Goal: Information Seeking & Learning: Find specific fact

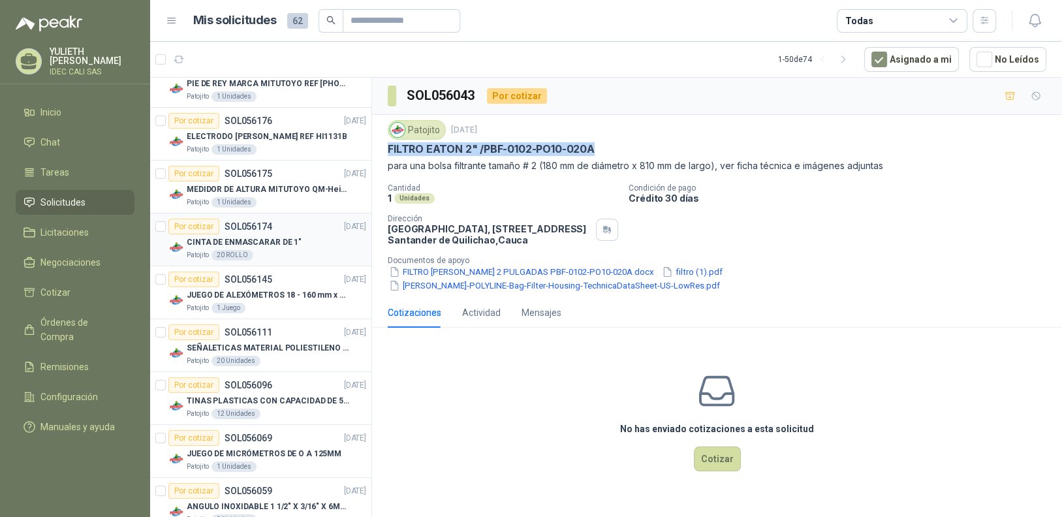
scroll to position [130, 0]
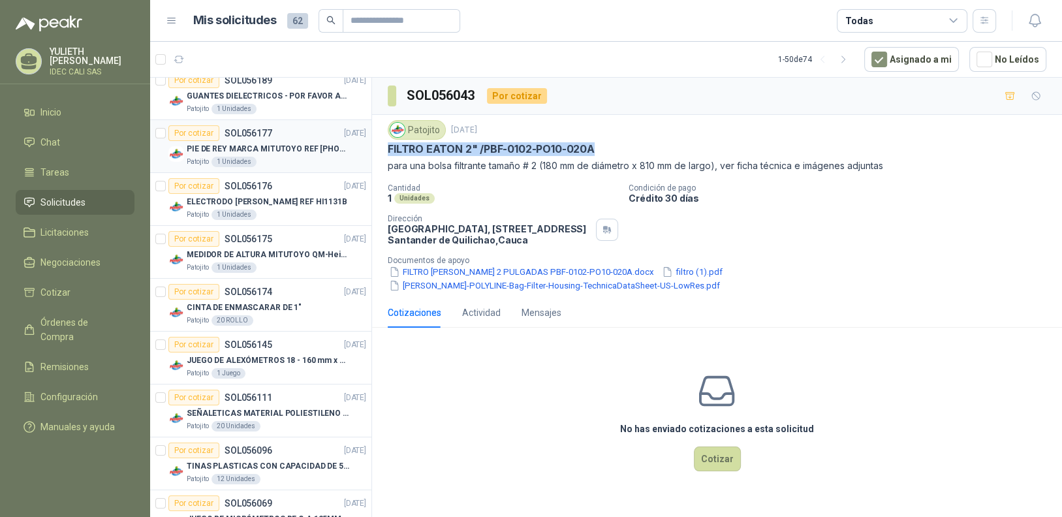
click at [278, 159] on div "Patojito 1 Unidades" at bounding box center [276, 162] width 179 height 10
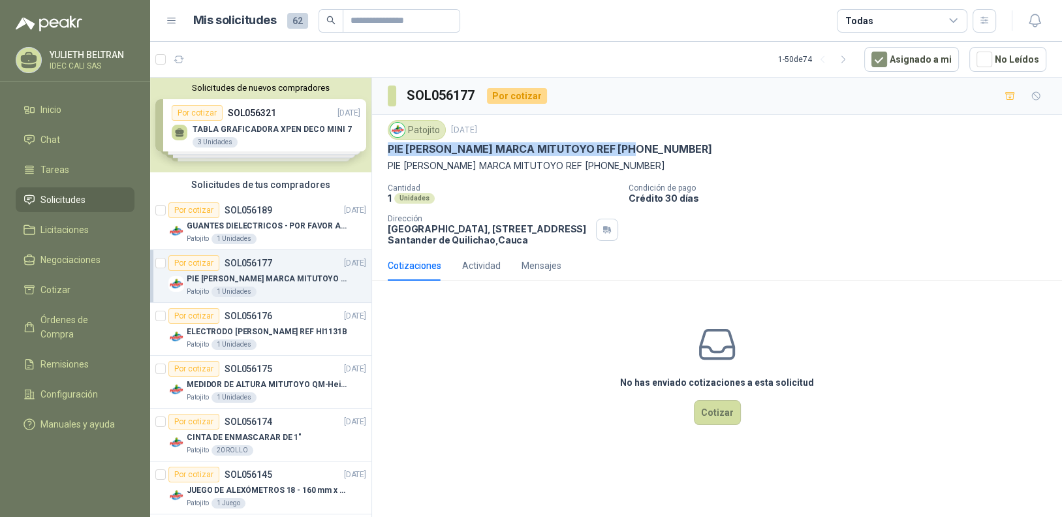
drag, startPoint x: 640, startPoint y: 151, endPoint x: 393, endPoint y: 149, distance: 246.7
click at [388, 150] on div "PIE [PERSON_NAME] MARCA MITUTOYO REF [PHONE_NUMBER]" at bounding box center [717, 149] width 658 height 14
copy p "PIE [PERSON_NAME] MARCA MITUTOYO REF [PHONE_NUMBER]"
click at [300, 340] on div "Patojito 1 Unidades" at bounding box center [276, 344] width 179 height 10
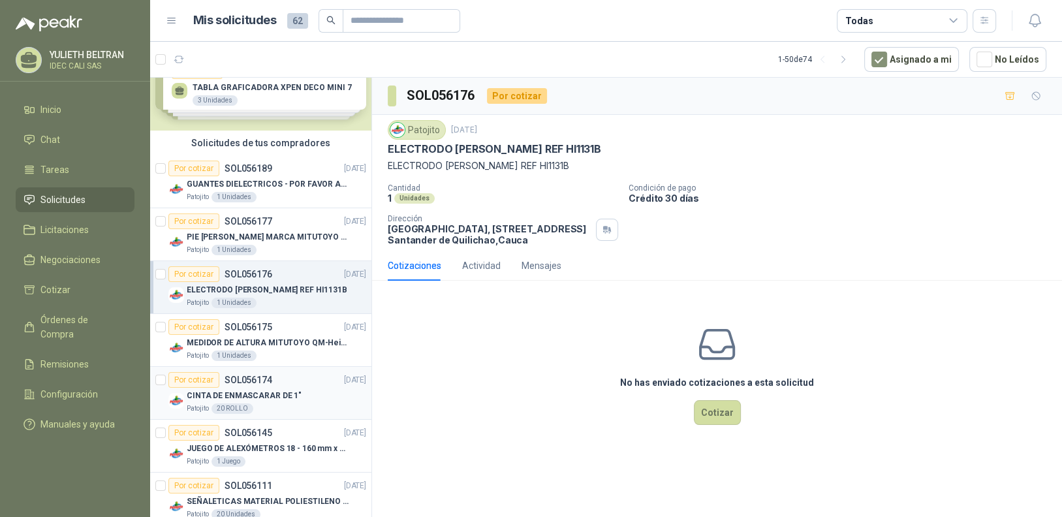
scroll to position [65, 0]
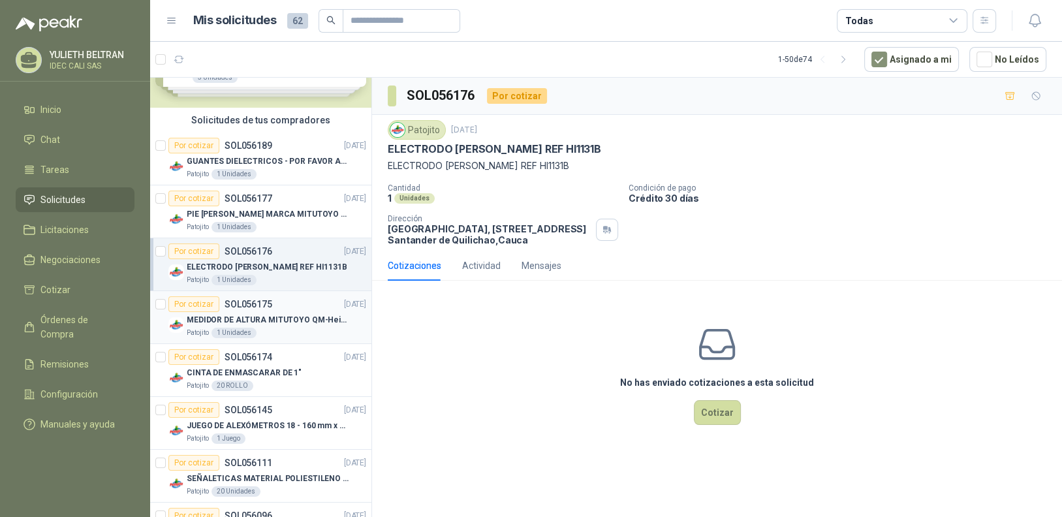
click at [290, 322] on p "MEDIDOR DE ALTURA MITUTOYO QM-Height 518-245" at bounding box center [268, 320] width 162 height 12
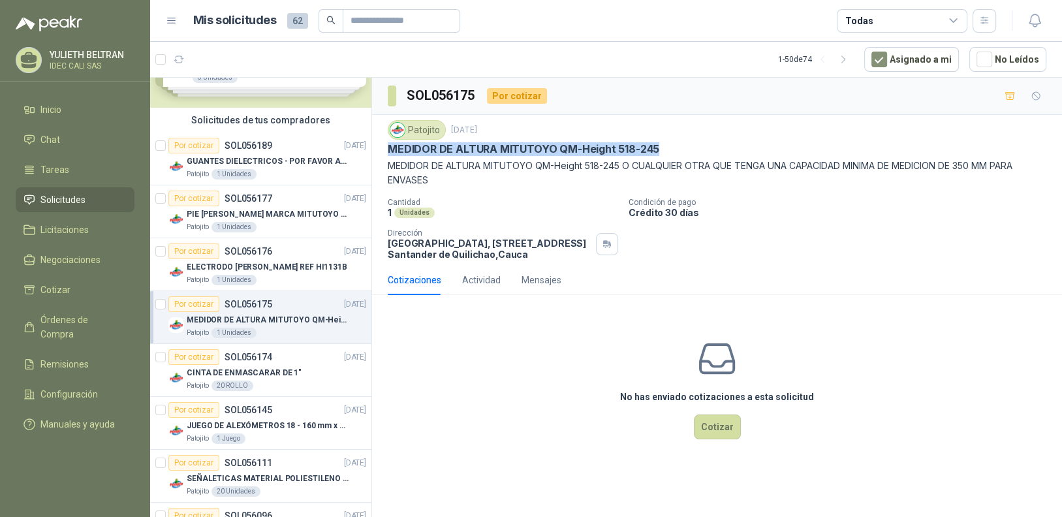
drag, startPoint x: 663, startPoint y: 149, endPoint x: 388, endPoint y: 149, distance: 274.7
click at [388, 149] on div "MEDIDOR DE ALTURA MITUTOYO QM-Height 518-245" at bounding box center [717, 149] width 658 height 14
copy p "MEDIDOR DE ALTURA MITUTOYO QM-Height 518-245"
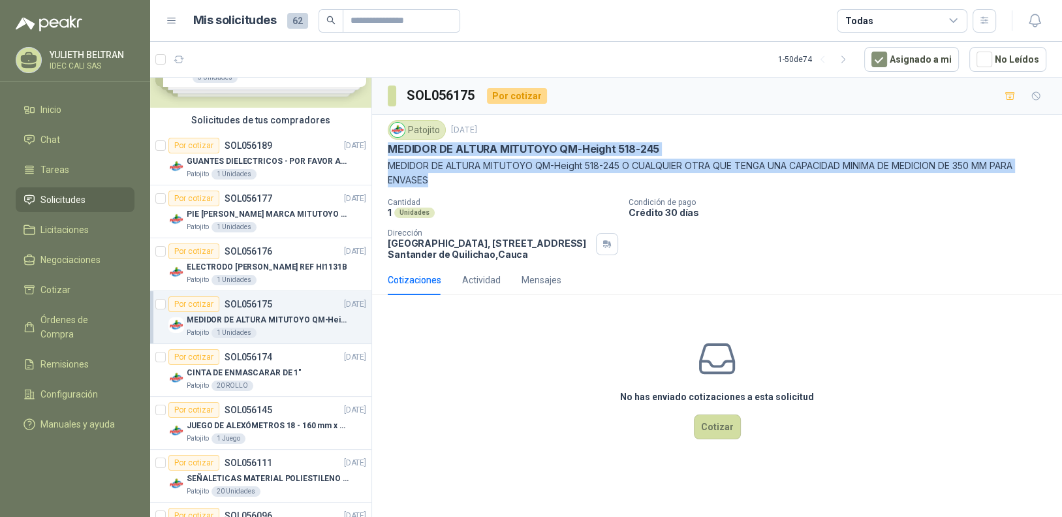
drag, startPoint x: 416, startPoint y: 174, endPoint x: 388, endPoint y: 148, distance: 38.3
click at [388, 148] on div "Patojito [DATE] MEDIDOR DE ALTURA MITUTOYO QM-Height 518-245 MEDIDOR DE ALTURA …" at bounding box center [717, 153] width 658 height 67
copy div "MEDIDOR DE ALTURA MITUTOYO QM-Height 518-245 MEDIDOR DE ALTURA MITUTOYO QM-Heig…"
click at [247, 382] on div "20 ROLLO" at bounding box center [232, 385] width 42 height 10
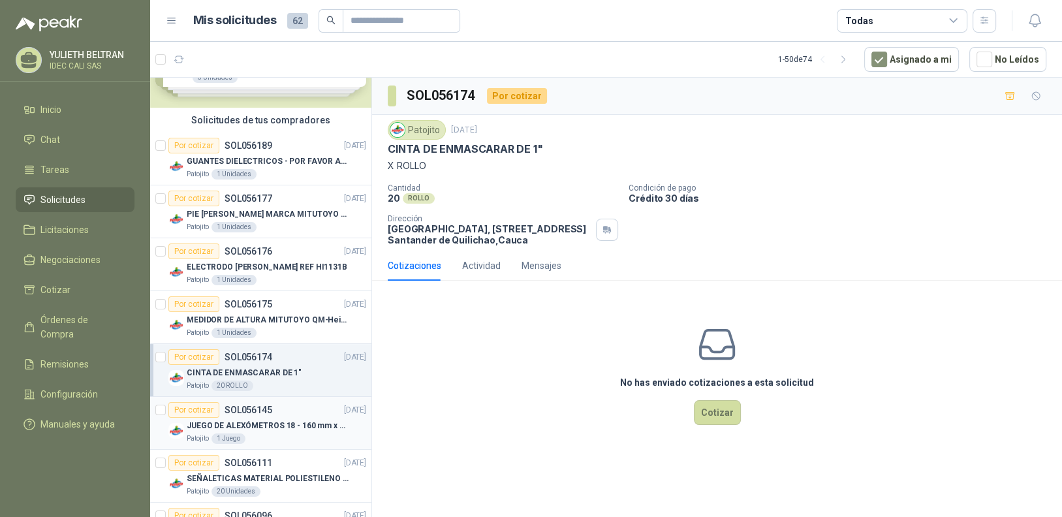
click at [279, 423] on p "JUEGO DE ALEXÓMETROS 18 - 160 mm x 0,01 mm 2824-S3" at bounding box center [268, 426] width 162 height 12
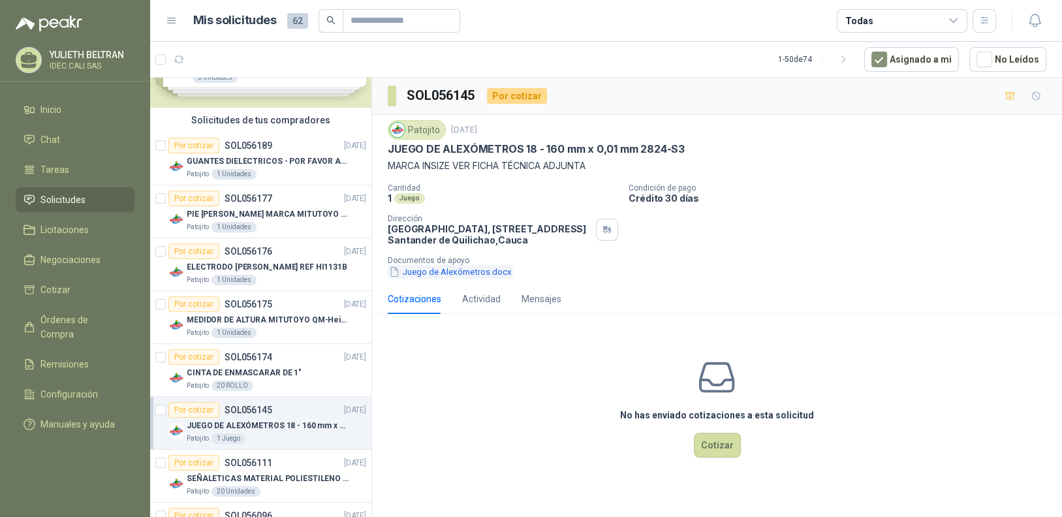
click at [467, 273] on button "Juego de Alexómetros.docx" at bounding box center [450, 272] width 125 height 14
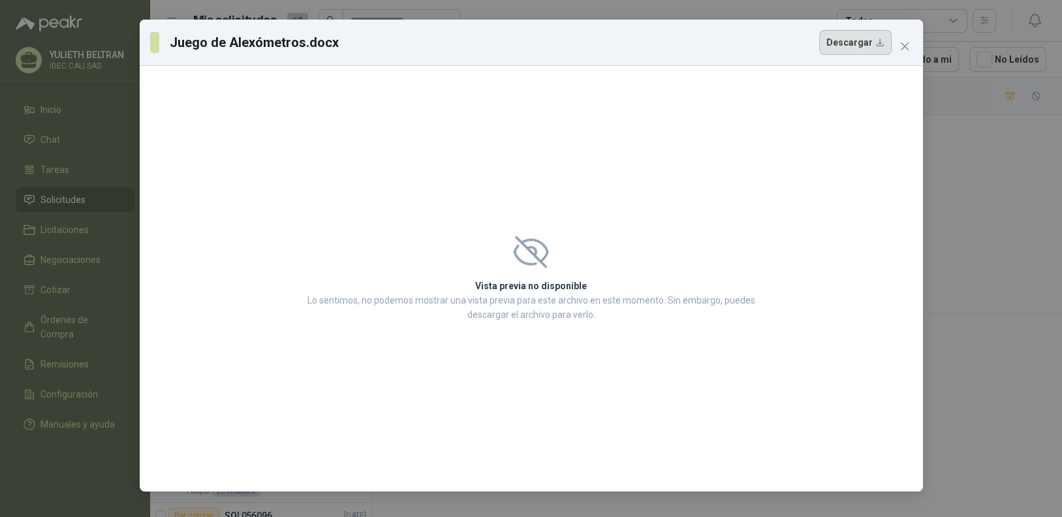
click at [860, 48] on button "Descargar" at bounding box center [855, 42] width 72 height 25
click at [906, 50] on icon "close" at bounding box center [904, 46] width 10 height 10
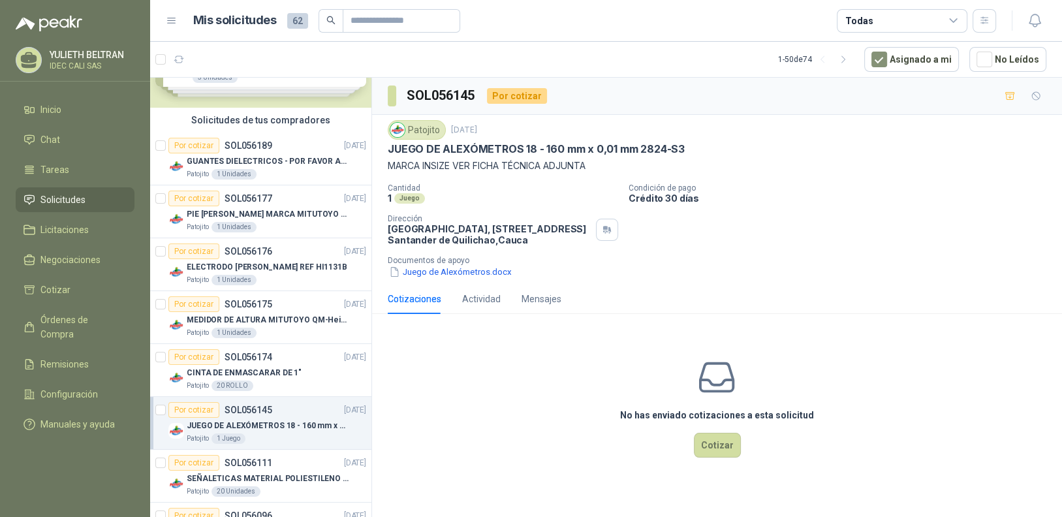
drag, startPoint x: 391, startPoint y: 148, endPoint x: 562, endPoint y: 169, distance: 172.3
click at [562, 169] on div "Patojito [DATE] JUEGO DE ALEXÓMETROS 18 - 160 mm x 0,01 mm 2824-S3 MARCA INSIZE…" at bounding box center [717, 146] width 658 height 53
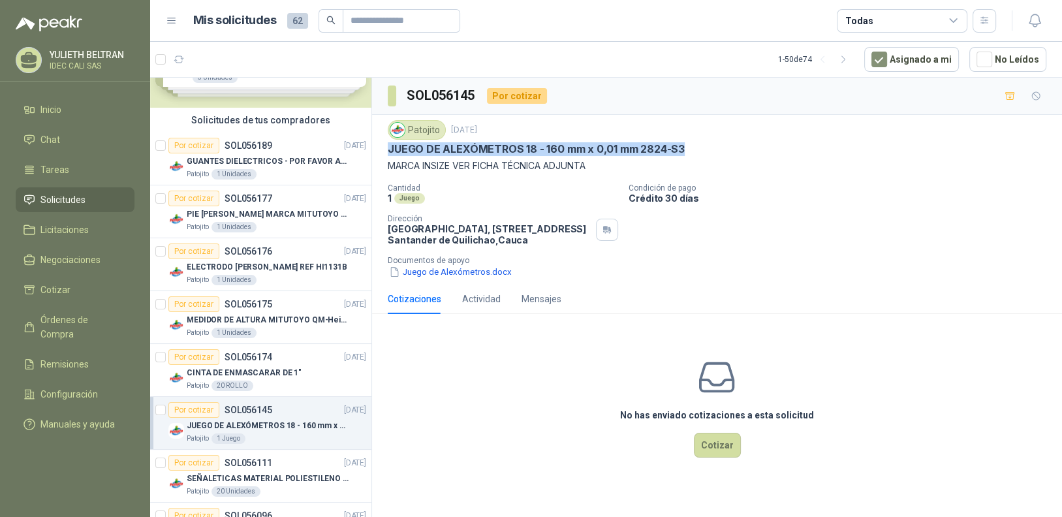
drag, startPoint x: 683, startPoint y: 145, endPoint x: 384, endPoint y: 144, distance: 299.5
click at [384, 144] on div "Patojito [DATE] JUEGO DE ALEXÓMETROS 18 - 160 mm x 0,01 mm 2824-S3 MARCA INSIZE…" at bounding box center [717, 199] width 690 height 169
copy p "JUEGO DE ALEXÓMETROS 18 - 160 mm x 0,01 mm 2824-S3"
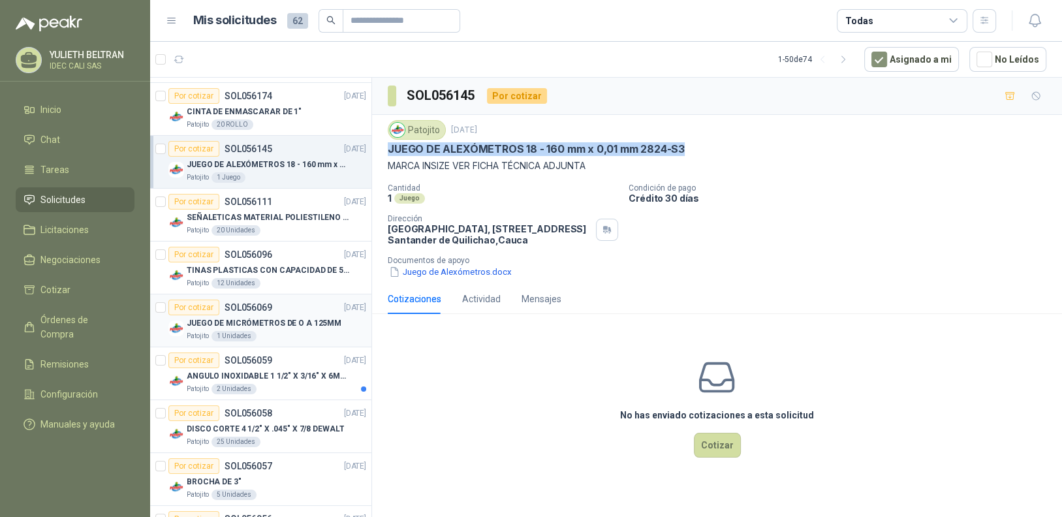
scroll to position [326, 0]
click at [294, 322] on p "JUEGO DE MICRÓMETROS DE O A 125MM" at bounding box center [264, 323] width 155 height 12
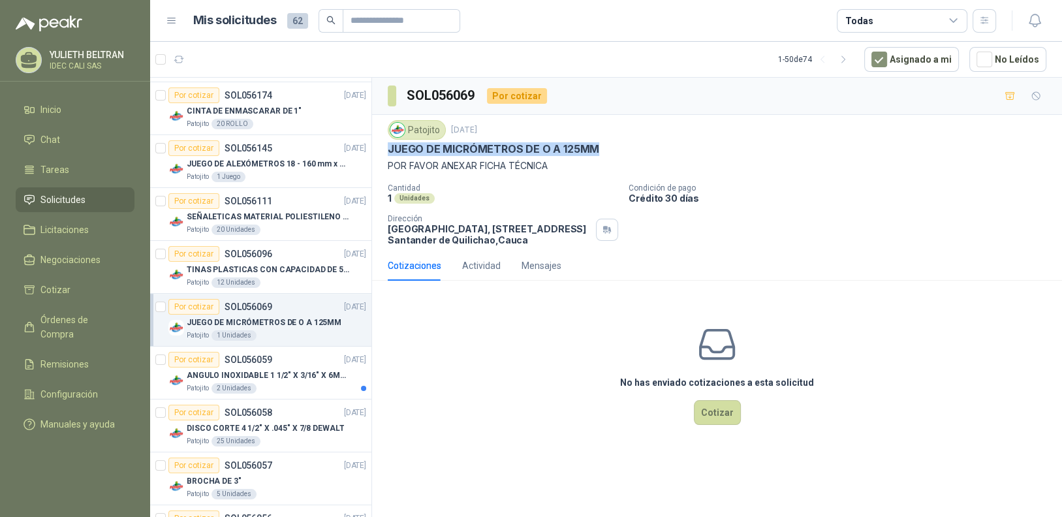
drag, startPoint x: 518, startPoint y: 160, endPoint x: 386, endPoint y: 149, distance: 131.6
click at [386, 149] on div "Patojito [DATE] JUEGO DE MICRÓMETROS DE O A 125MM POR FAVOR ANEXAR FICHA TÉCNIC…" at bounding box center [717, 183] width 690 height 136
click at [294, 370] on p "ANGULO INOXIDABLE 1 1/2" X 3/16" X 6MTS" at bounding box center [268, 375] width 162 height 12
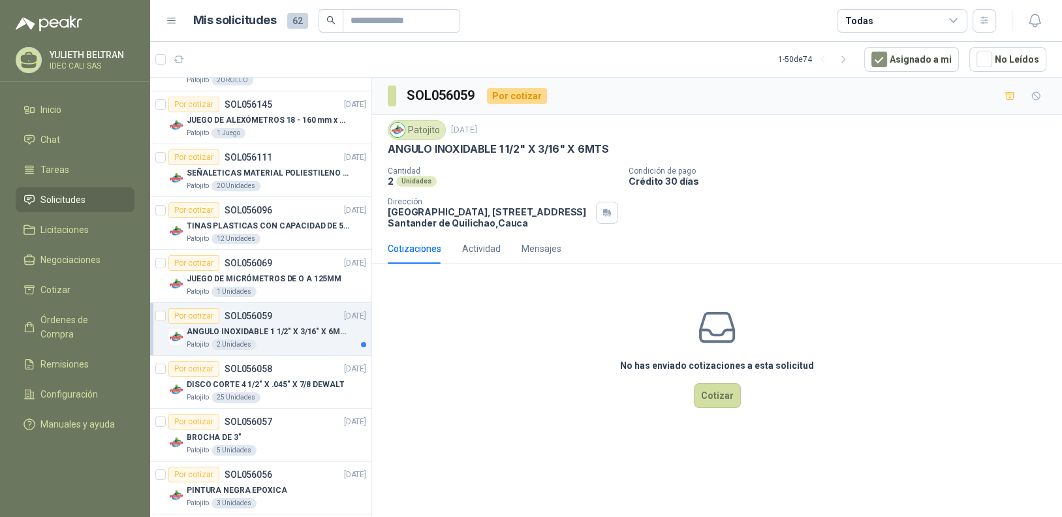
scroll to position [392, 0]
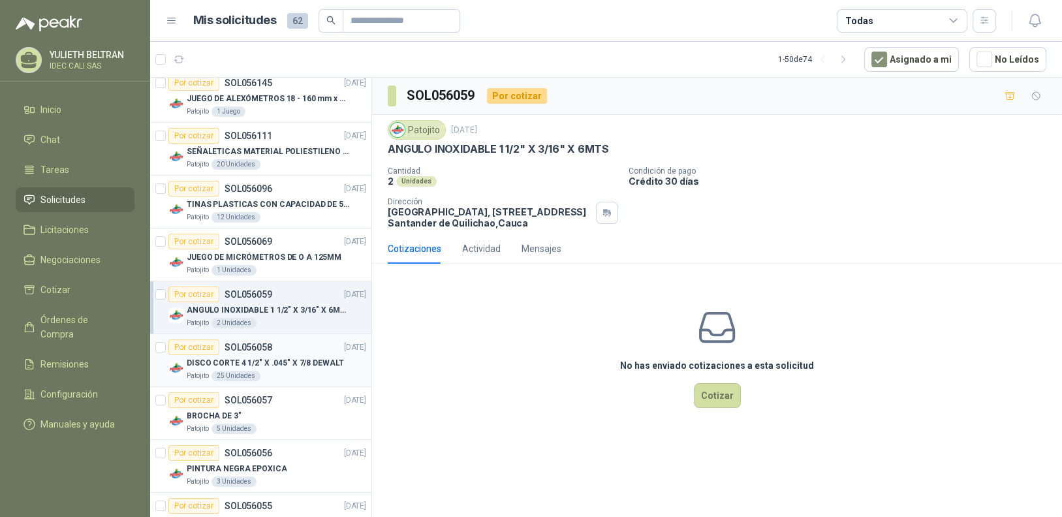
click at [298, 367] on p "DISCO CORTE 4 1/2" X .045" X 7/8 DEWALT" at bounding box center [265, 363] width 157 height 12
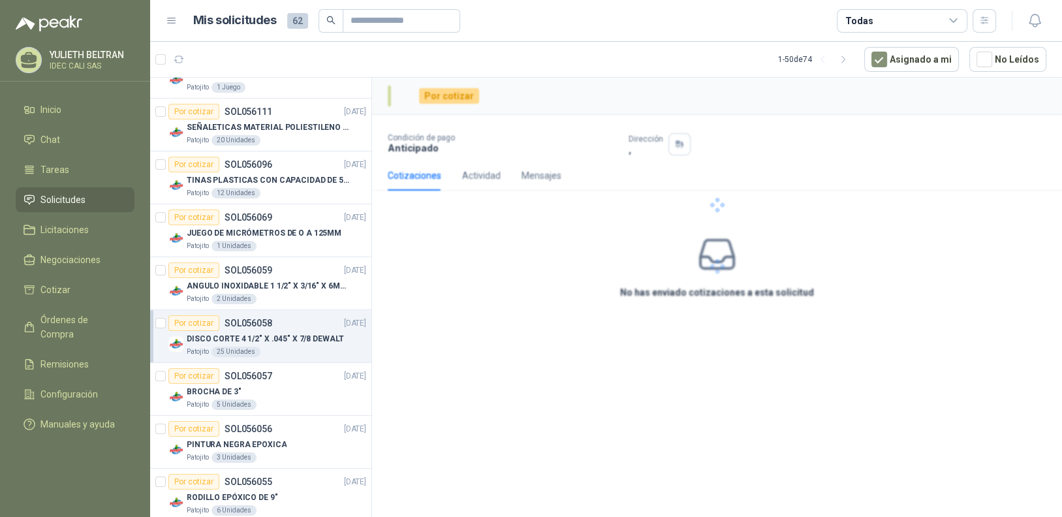
scroll to position [456, 0]
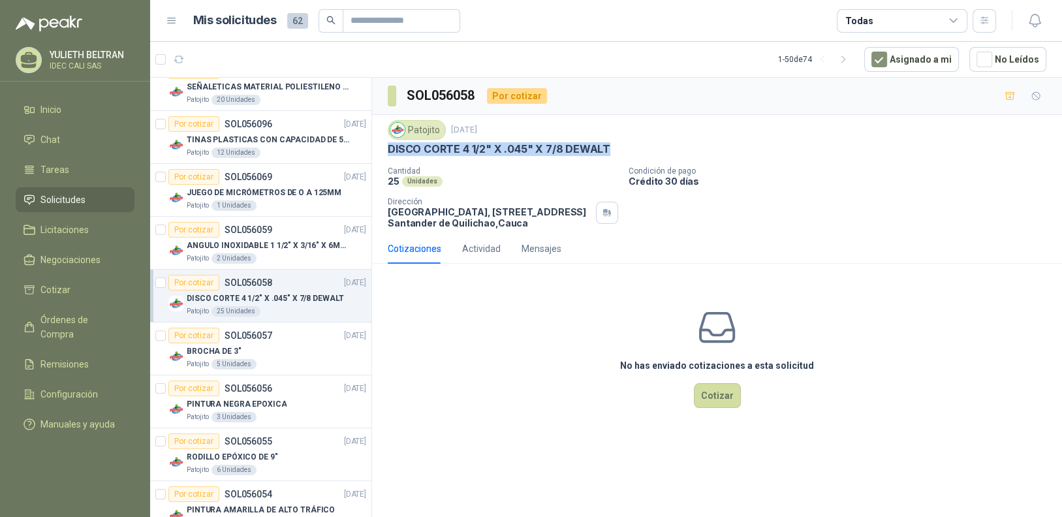
drag, startPoint x: 608, startPoint y: 148, endPoint x: 403, endPoint y: 150, distance: 205.6
click at [376, 150] on div "Patojito [DATE] DISCO CORTE 4 1/2" X .045" X 7/8 DEWALT Cantidad 25 Unidades Co…" at bounding box center [717, 174] width 690 height 119
copy p "DISCO CORTE 4 1/2" X .045" X 7/8 DEWALT"
click at [260, 348] on div "BROCHA DE 3"" at bounding box center [276, 351] width 179 height 16
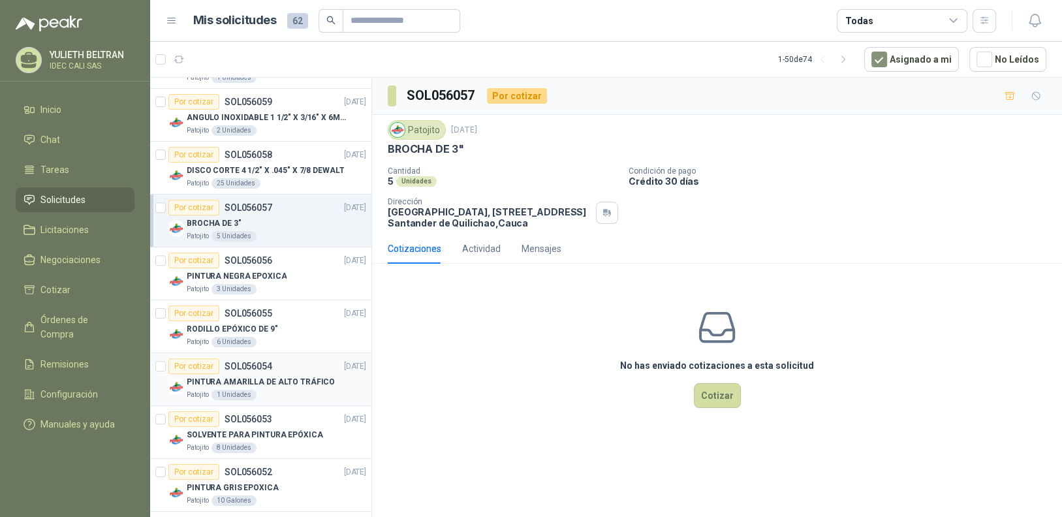
scroll to position [587, 0]
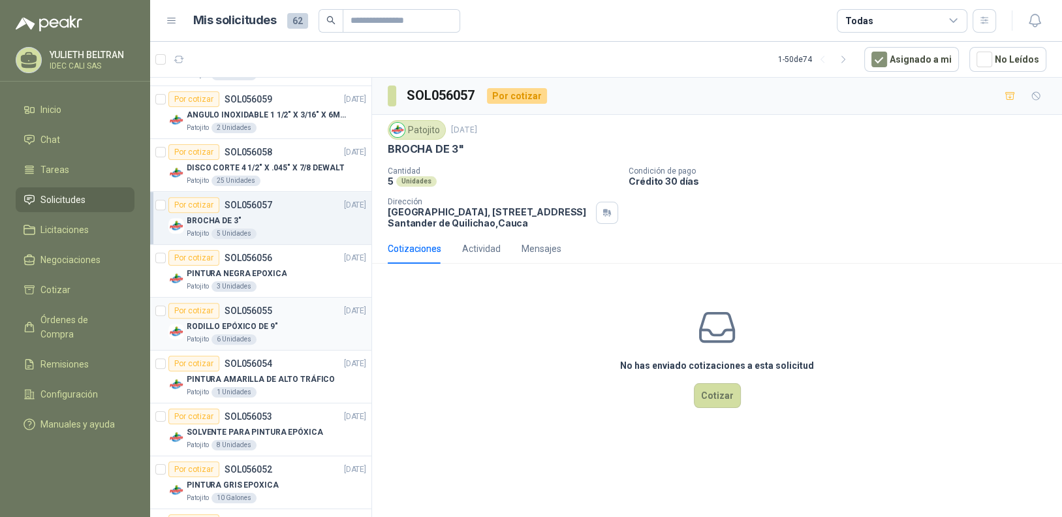
click at [279, 323] on div "RODILLO EPÓXICO DE 9"" at bounding box center [276, 326] width 179 height 16
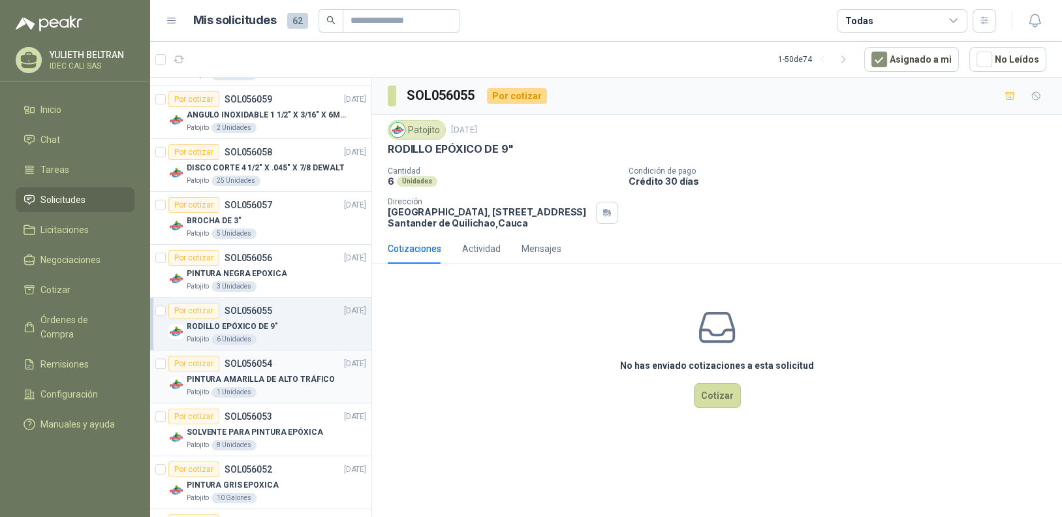
click at [279, 391] on div "Patojito 1 Unidades" at bounding box center [276, 392] width 179 height 10
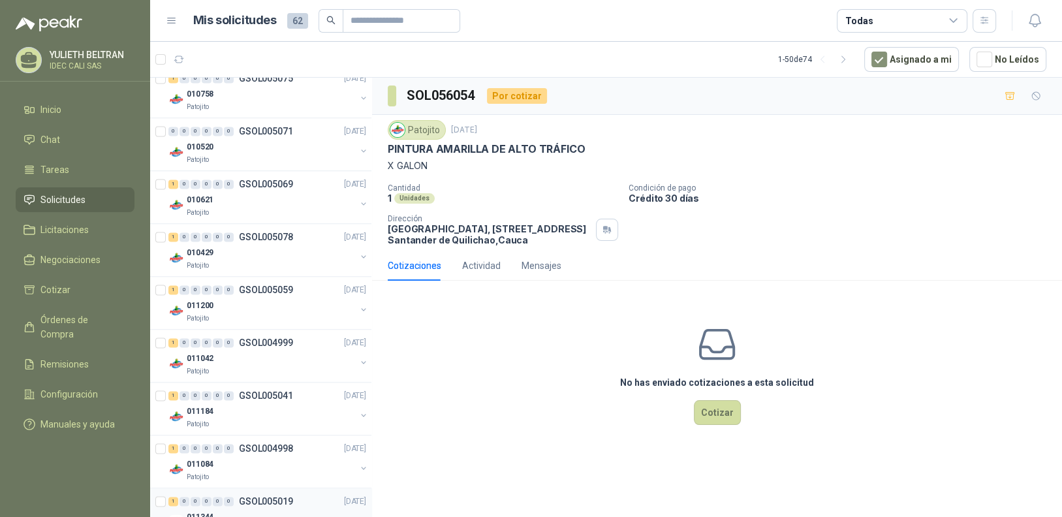
scroll to position [2330, 0]
